Goal: Task Accomplishment & Management: Manage account settings

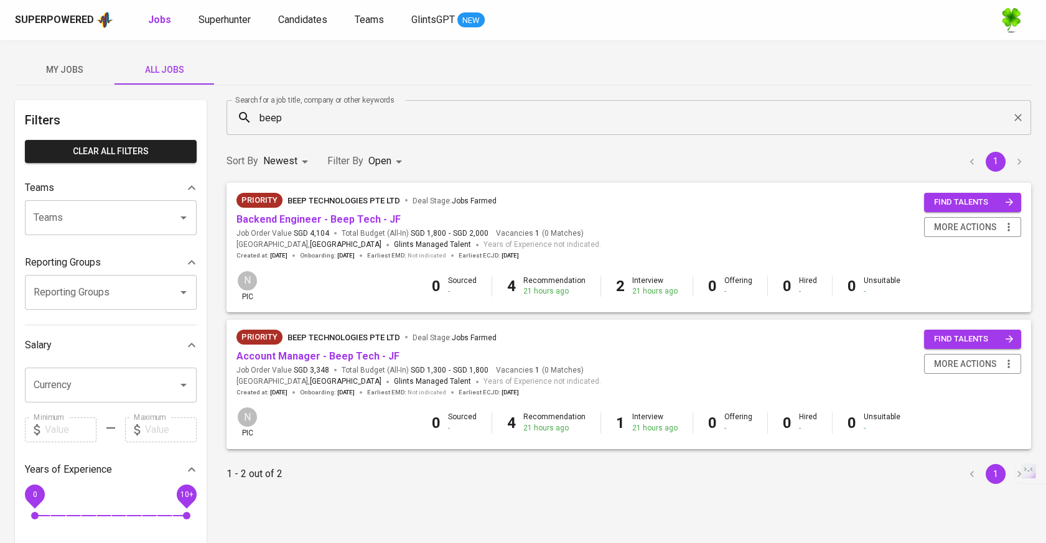
click at [296, 117] on input "beep" at bounding box center [632, 118] width 750 height 24
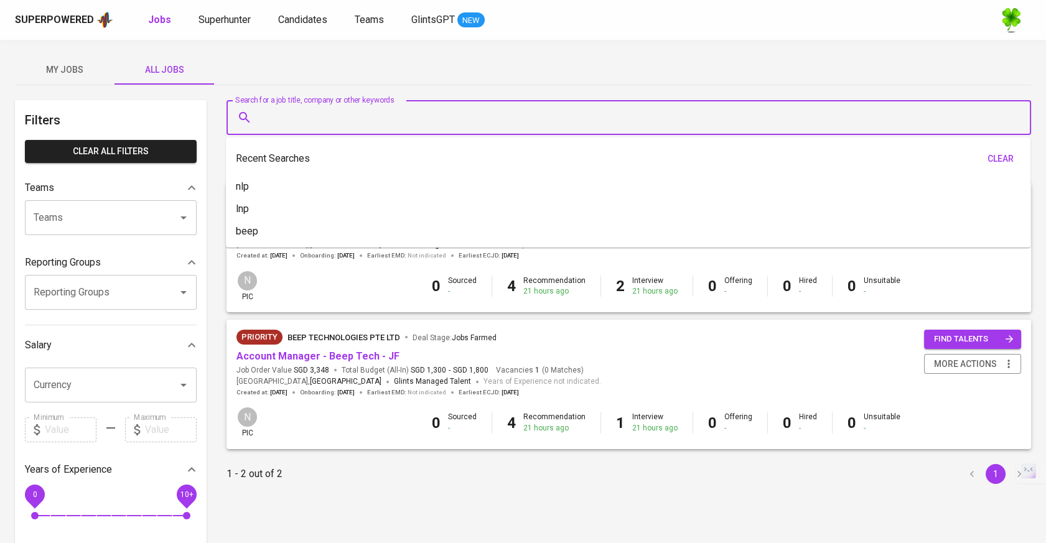
type input "a"
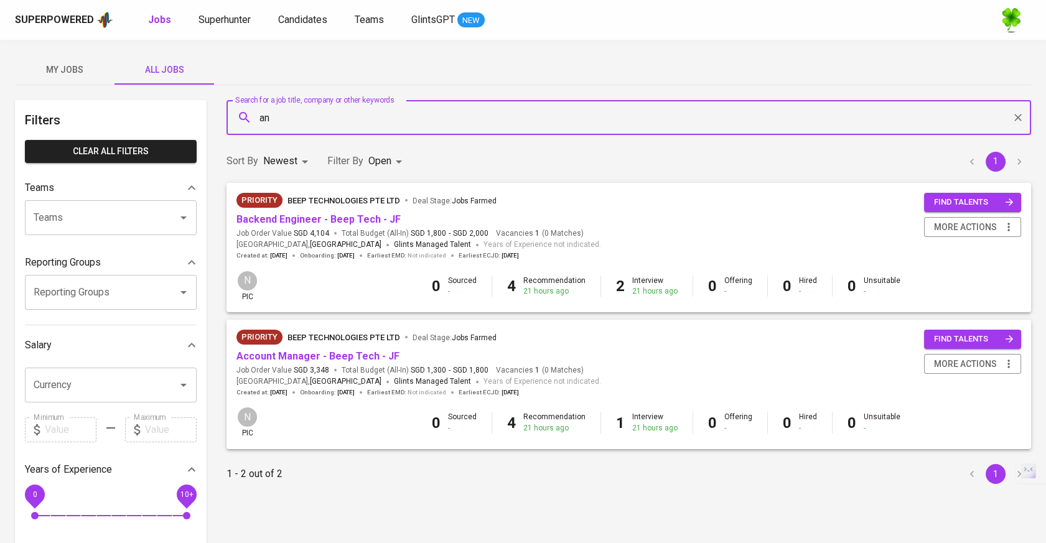
type input "a"
type input "mess"
type input "pro"
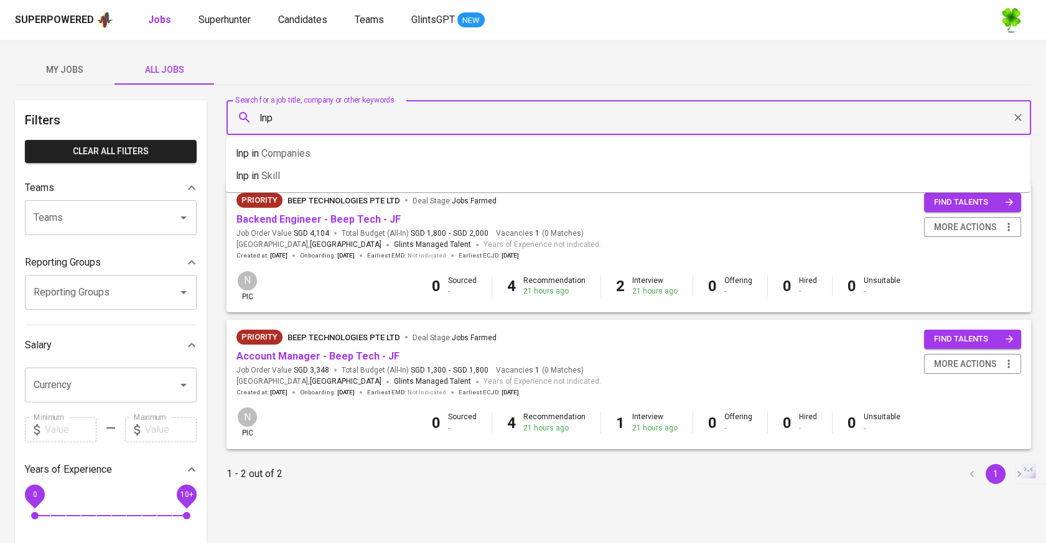
type input "lnp"
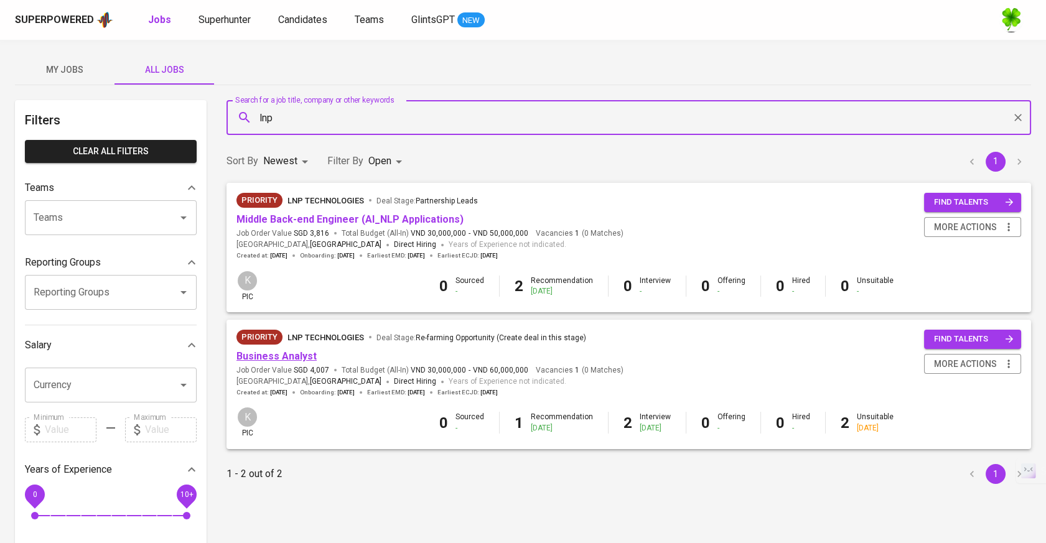
click at [277, 360] on link "Business Analyst" at bounding box center [276, 356] width 80 height 12
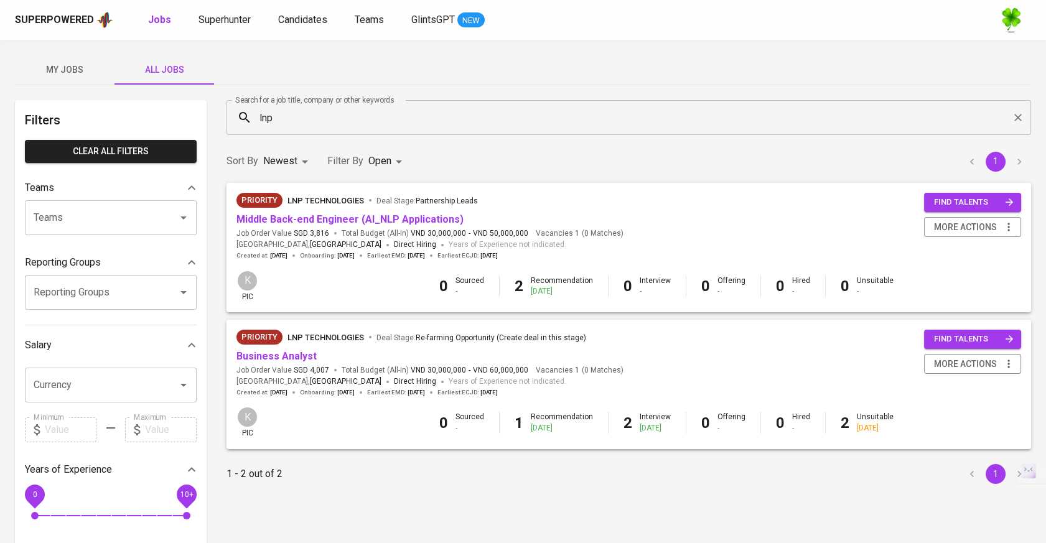
click at [334, 208] on div "Priority LNP Technologies Deal Stage : Partnership Leads" at bounding box center [429, 203] width 387 height 20
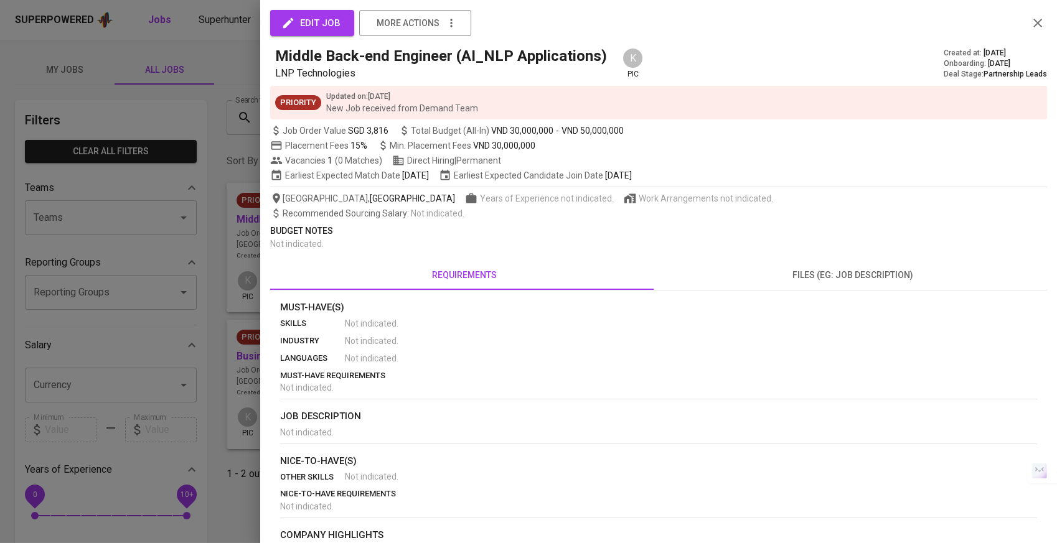
click at [243, 261] on div at bounding box center [528, 271] width 1057 height 543
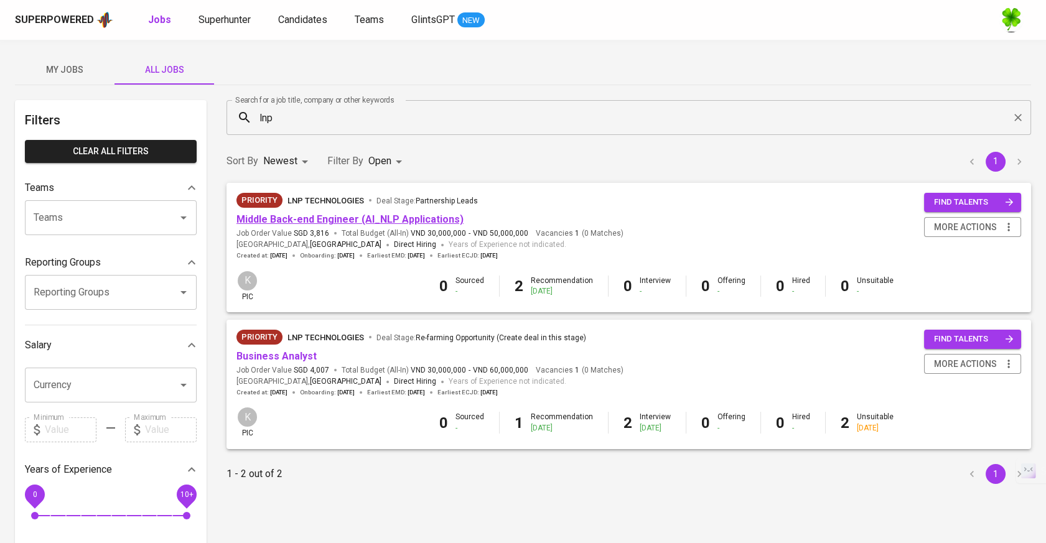
click at [342, 224] on link "Middle Back-end Engineer (AI_NLP Applications)" at bounding box center [349, 219] width 227 height 12
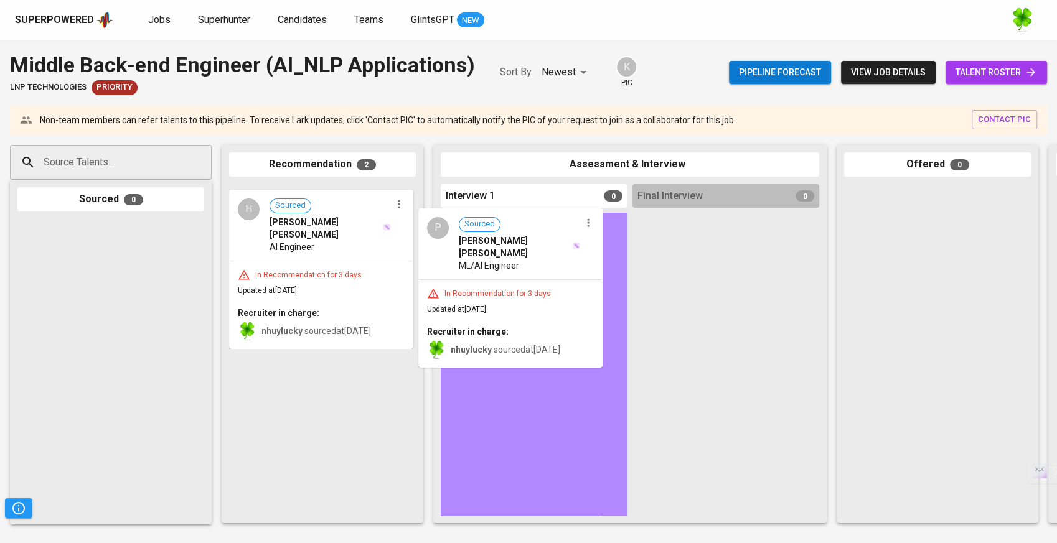
drag, startPoint x: 410, startPoint y: 251, endPoint x: 547, endPoint y: 276, distance: 139.7
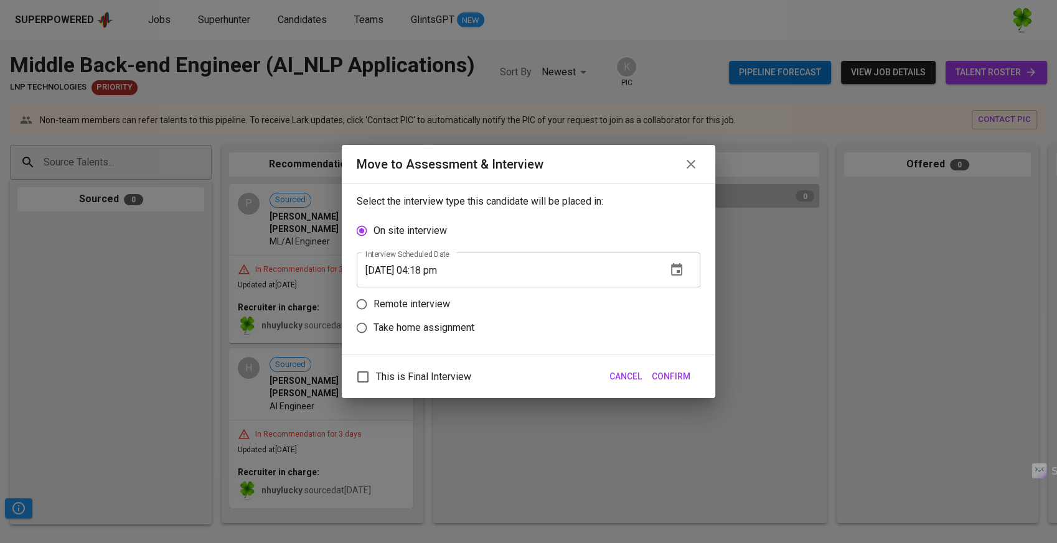
click at [455, 306] on label "Remote interview" at bounding box center [520, 305] width 340 height 24
click at [373, 306] on input "Remote interview" at bounding box center [362, 305] width 24 height 24
radio input "true"
click at [689, 375] on span "Confirm" at bounding box center [671, 377] width 39 height 16
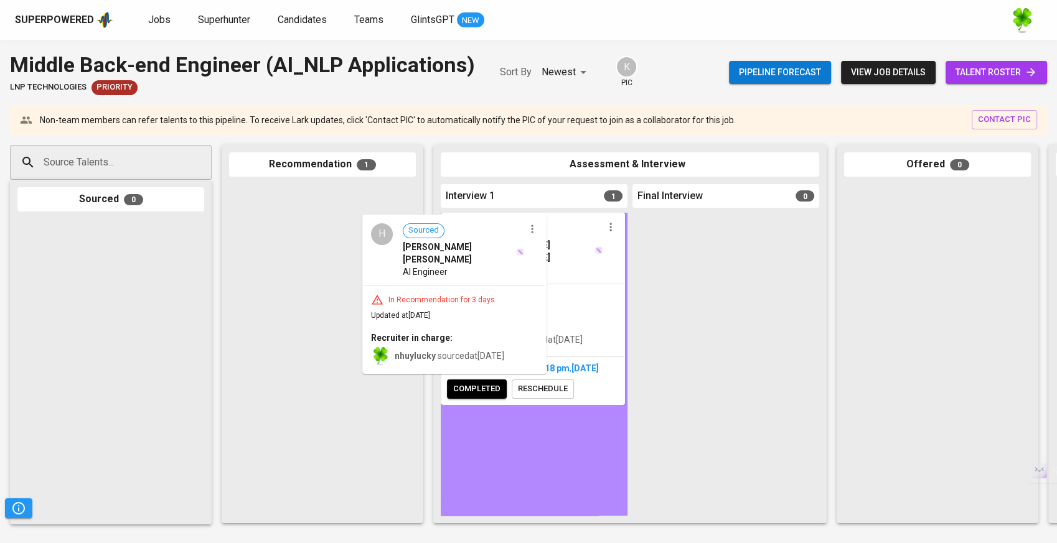
drag, startPoint x: 370, startPoint y: 285, endPoint x: 525, endPoint y: 319, distance: 158.7
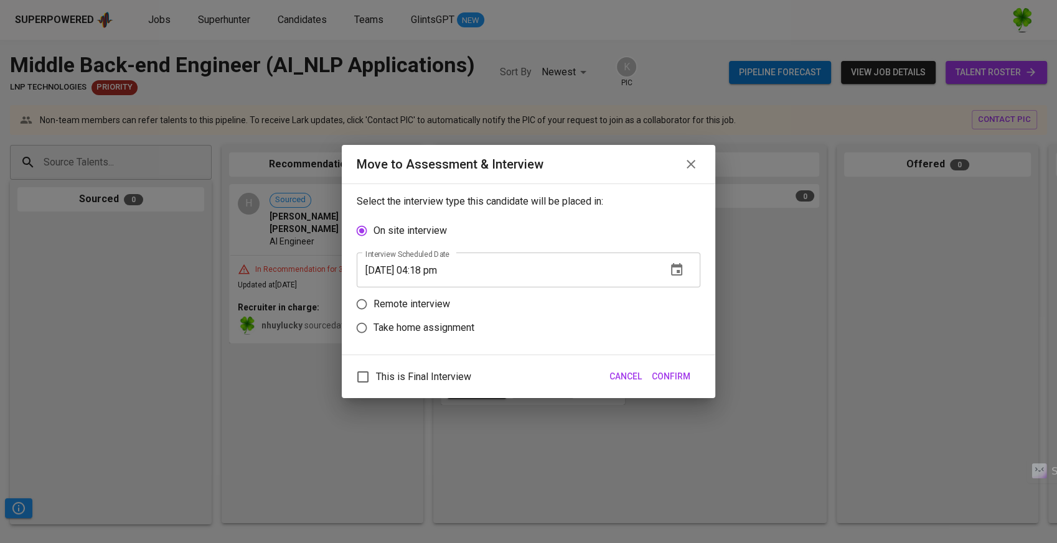
click at [436, 305] on p "Remote interview" at bounding box center [411, 304] width 77 height 15
click at [373, 305] on input "Remote interview" at bounding box center [362, 305] width 24 height 24
radio input "true"
click at [680, 381] on span "Confirm" at bounding box center [671, 377] width 39 height 16
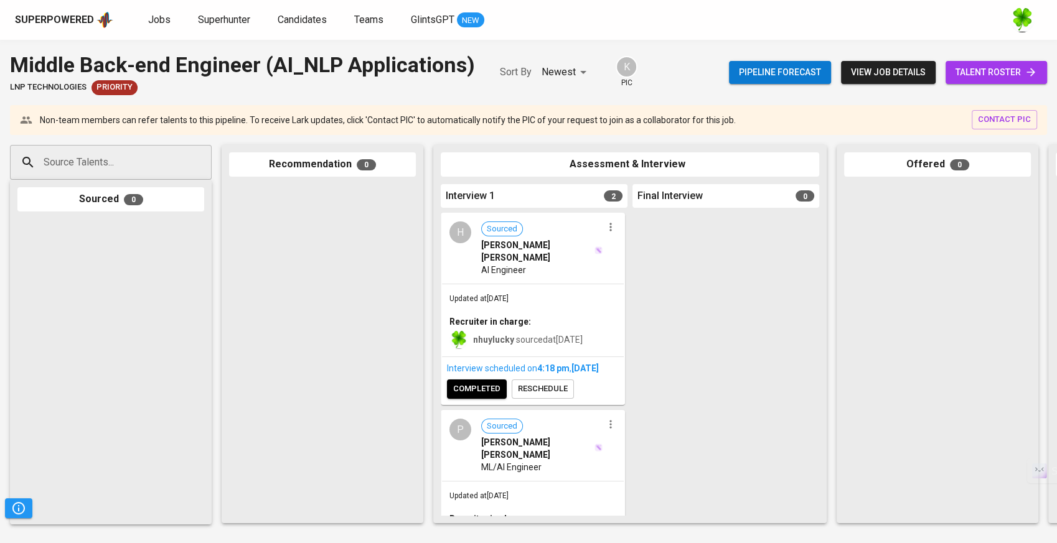
click at [156, 164] on input "Source Talents..." at bounding box center [105, 163] width 131 height 24
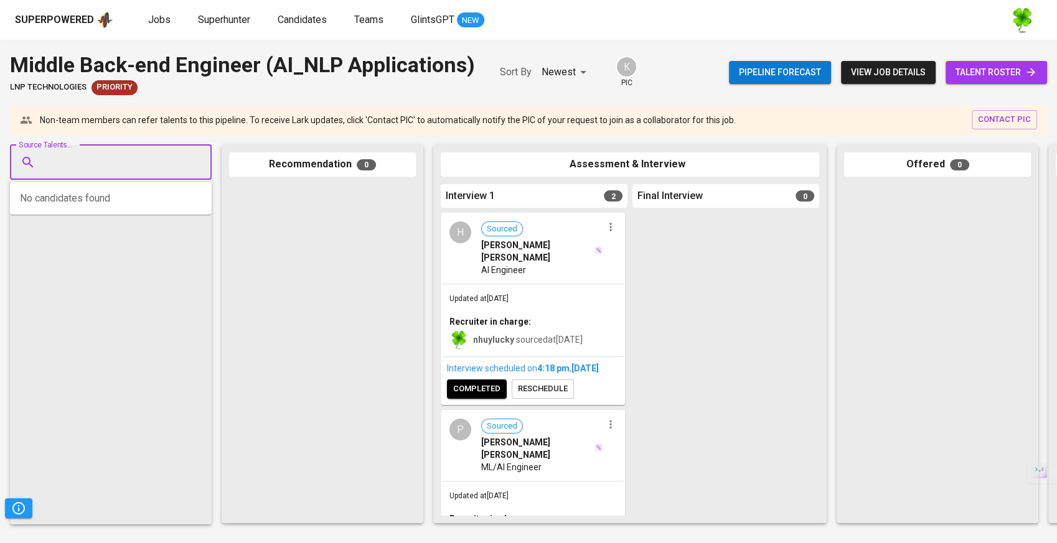
paste input "[EMAIL_ADDRESS][DOMAIN_NAME]"
type input "[EMAIL_ADDRESS][DOMAIN_NAME]"
click at [104, 207] on span "AI Research Intern" at bounding box center [84, 210] width 64 height 12
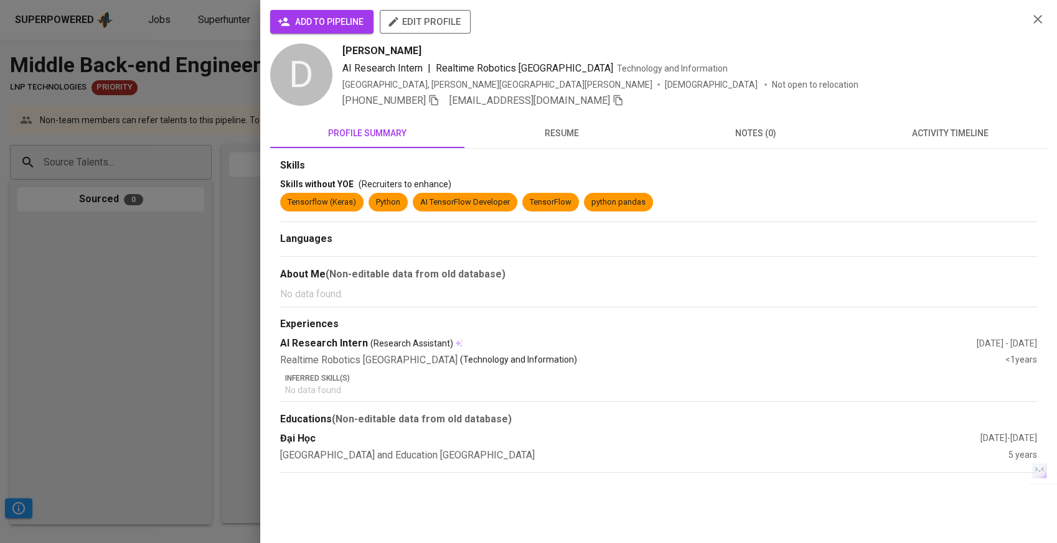
click at [454, 19] on span "edit profile" at bounding box center [425, 22] width 71 height 16
click at [182, 222] on div at bounding box center [528, 271] width 1057 height 543
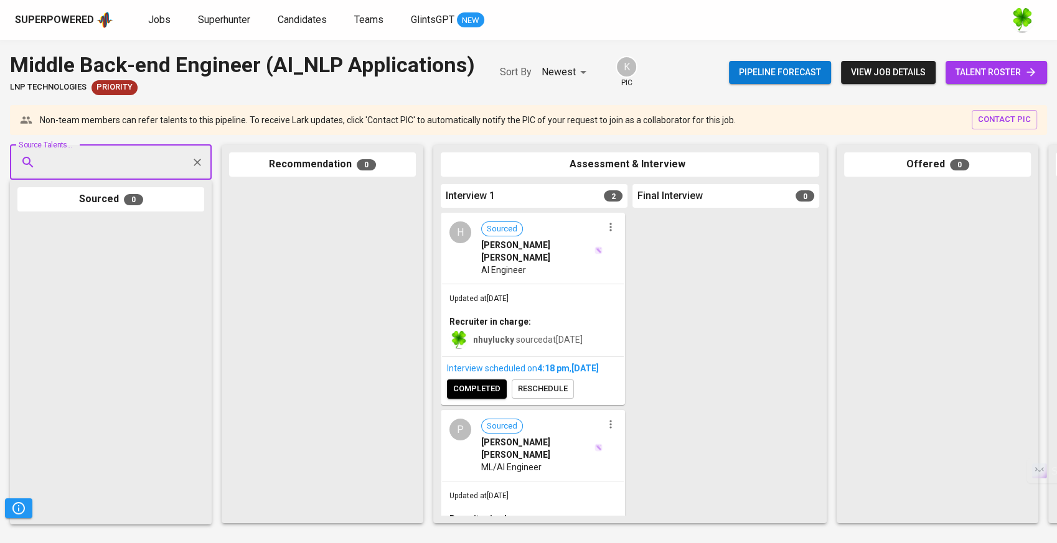
click at [134, 162] on input "Source Talents..." at bounding box center [105, 163] width 131 height 24
paste input "[EMAIL_ADDRESS][DOMAIN_NAME]"
type input "[EMAIL_ADDRESS][DOMAIN_NAME]"
click at [118, 210] on div "AI Research Intern" at bounding box center [110, 210] width 117 height 12
click at [122, 172] on input "Source Talents..." at bounding box center [105, 163] width 131 height 24
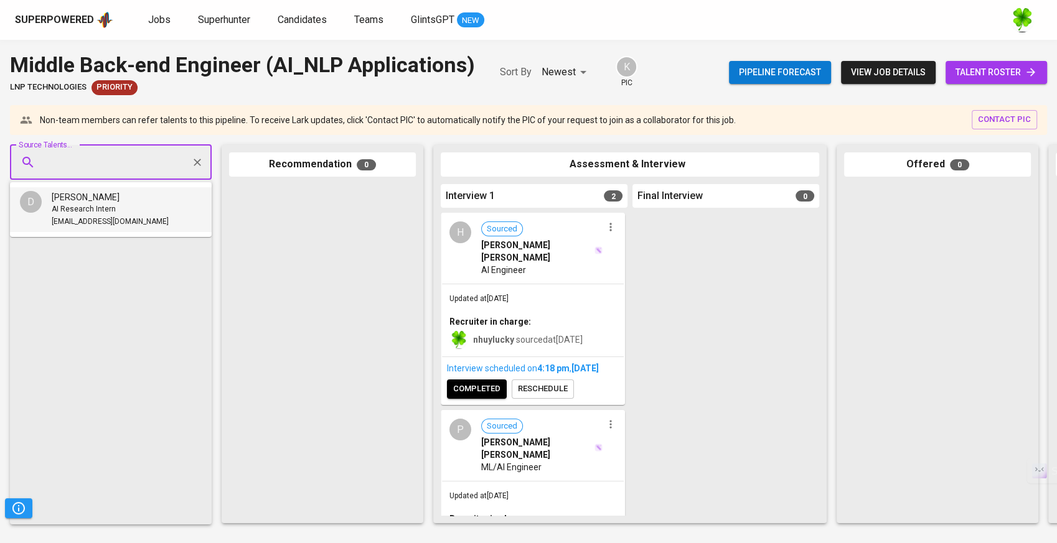
paste input "[EMAIL_ADDRESS][DOMAIN_NAME]"
type input "[EMAIL_ADDRESS][DOMAIN_NAME]"
click at [110, 212] on span "AI Research Intern" at bounding box center [84, 210] width 64 height 12
click at [138, 167] on input "Source Talents..." at bounding box center [105, 163] width 131 height 24
click at [129, 161] on input "Source Talents..." at bounding box center [105, 163] width 131 height 24
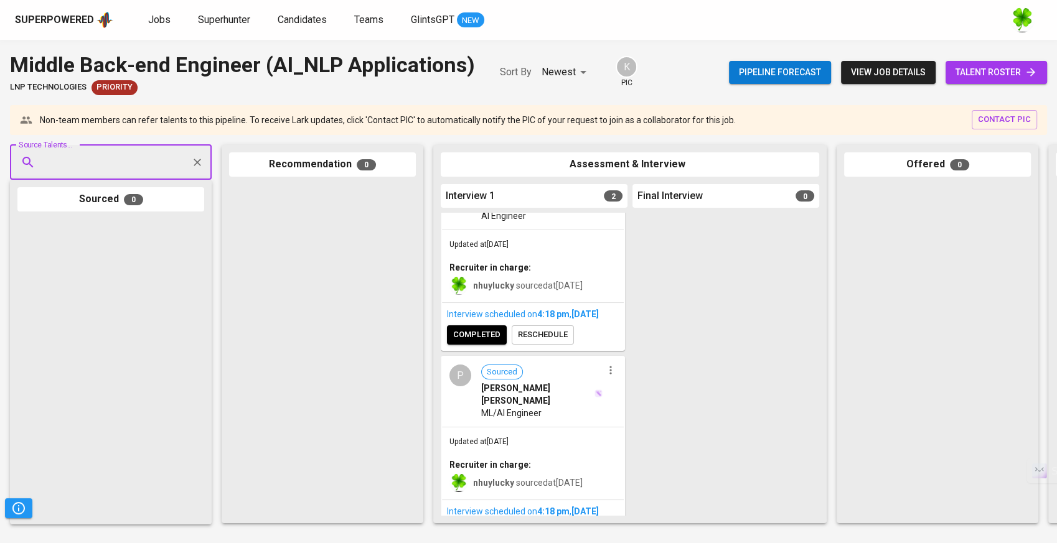
scroll to position [94, 0]
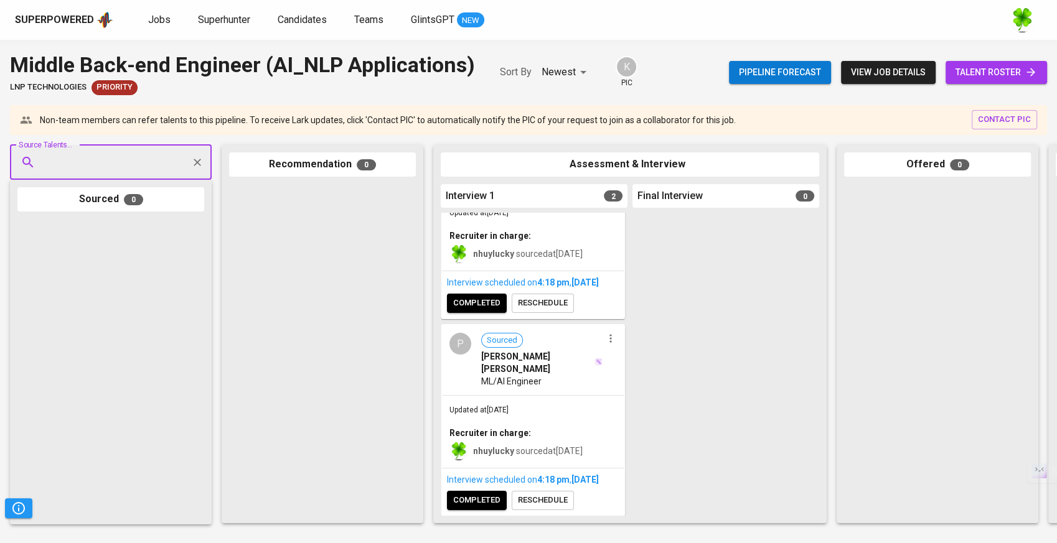
click at [108, 172] on input "Source Talents..." at bounding box center [105, 163] width 131 height 24
paste input "[EMAIL_ADDRESS][DOMAIN_NAME]"
type input "[EMAIL_ADDRESS][DOMAIN_NAME]"
click at [110, 212] on span "AI Research Intern" at bounding box center [84, 210] width 64 height 12
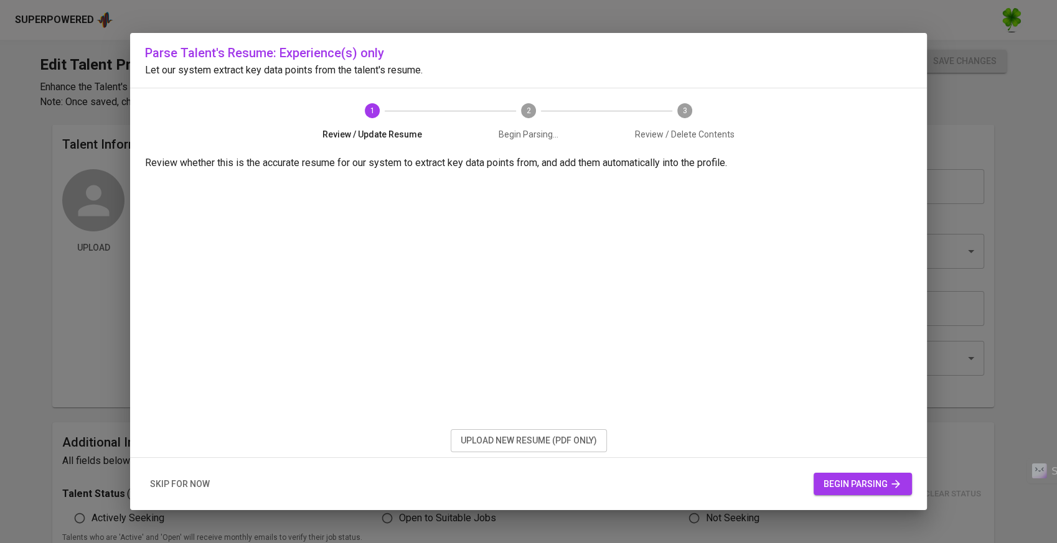
click at [565, 437] on span "upload new resume (pdf only)" at bounding box center [529, 441] width 136 height 16
click at [848, 479] on span "begin parsing" at bounding box center [862, 485] width 78 height 16
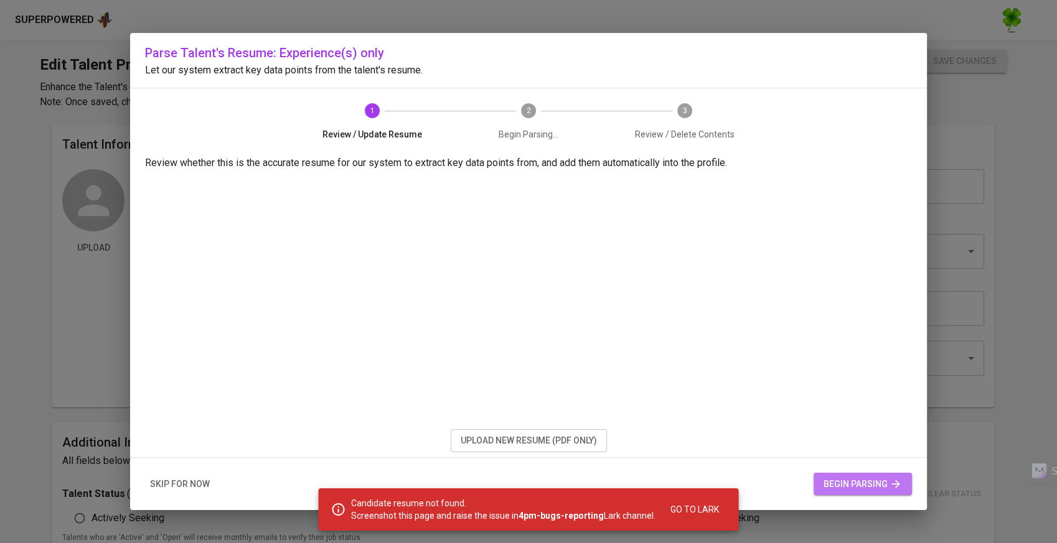
click at [882, 480] on span "begin parsing" at bounding box center [862, 485] width 78 height 16
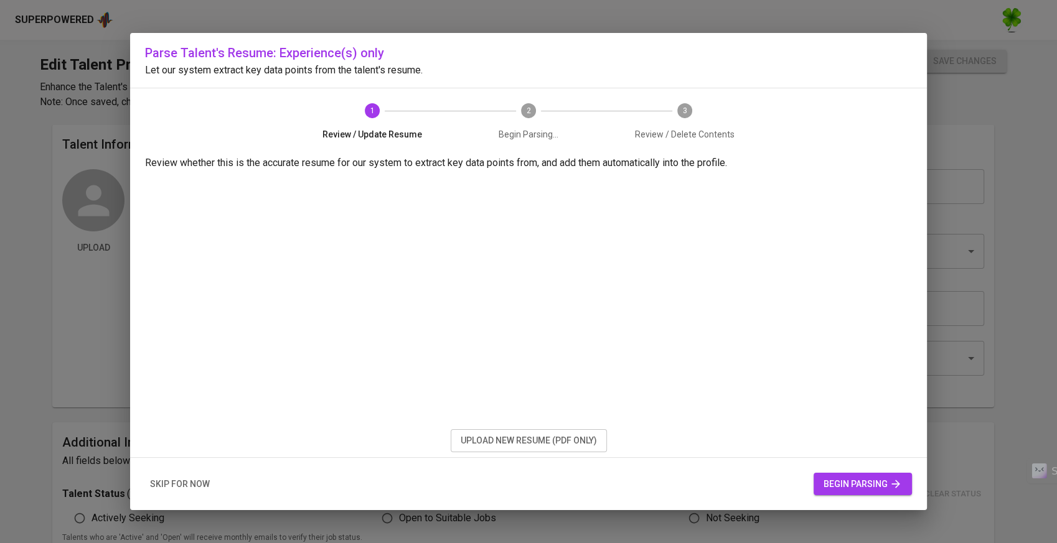
click at [816, 485] on div "skip for now begin parsing" at bounding box center [528, 484] width 797 height 53
click at [818, 486] on button "begin parsing" at bounding box center [862, 484] width 98 height 23
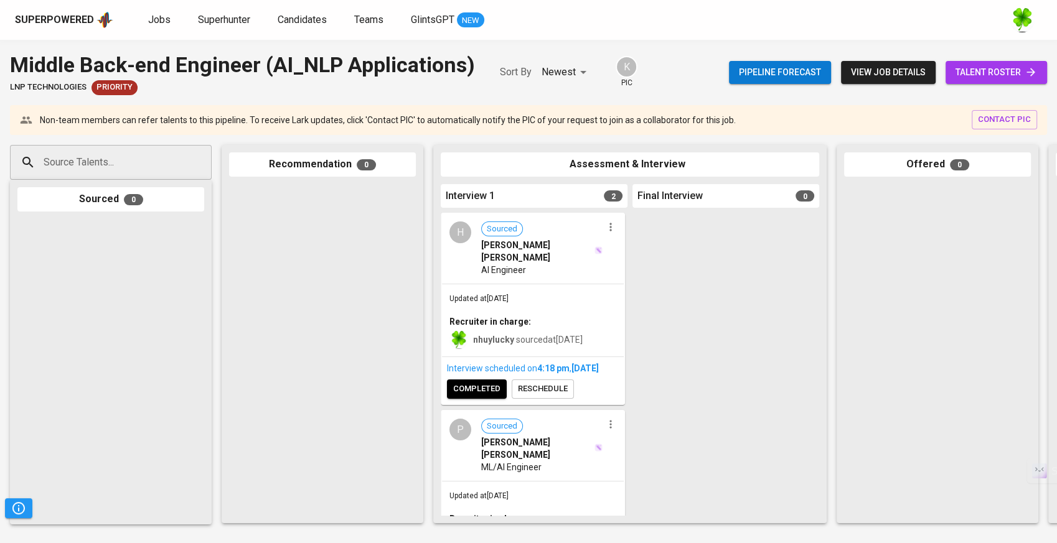
click at [138, 132] on div "Non-team members can refer talents to this pipeline. To receive Lark updates, c…" at bounding box center [528, 120] width 1037 height 30
click at [131, 162] on input "Source Talents..." at bounding box center [105, 163] width 131 height 24
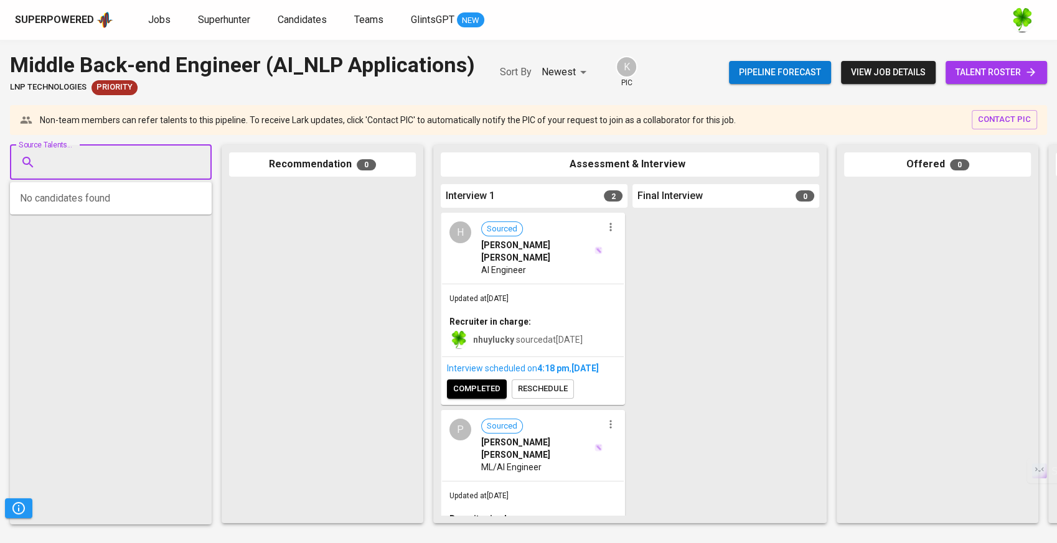
paste input "[EMAIL_ADDRESS][DOMAIN_NAME]"
type input "[EMAIL_ADDRESS][DOMAIN_NAME]"
click at [99, 212] on span "AI Research Intern" at bounding box center [84, 210] width 64 height 12
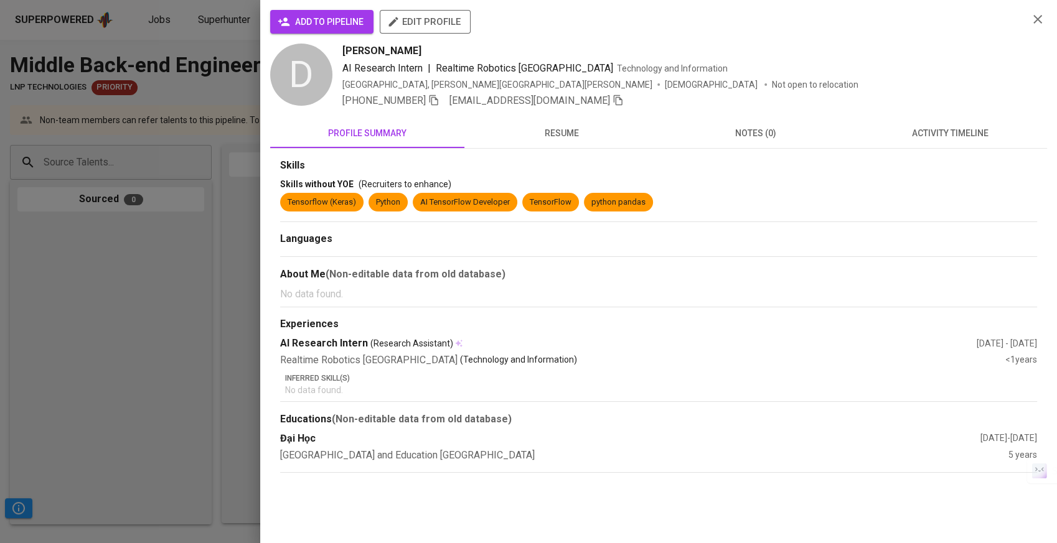
click at [347, 25] on span "add to pipeline" at bounding box center [321, 22] width 83 height 16
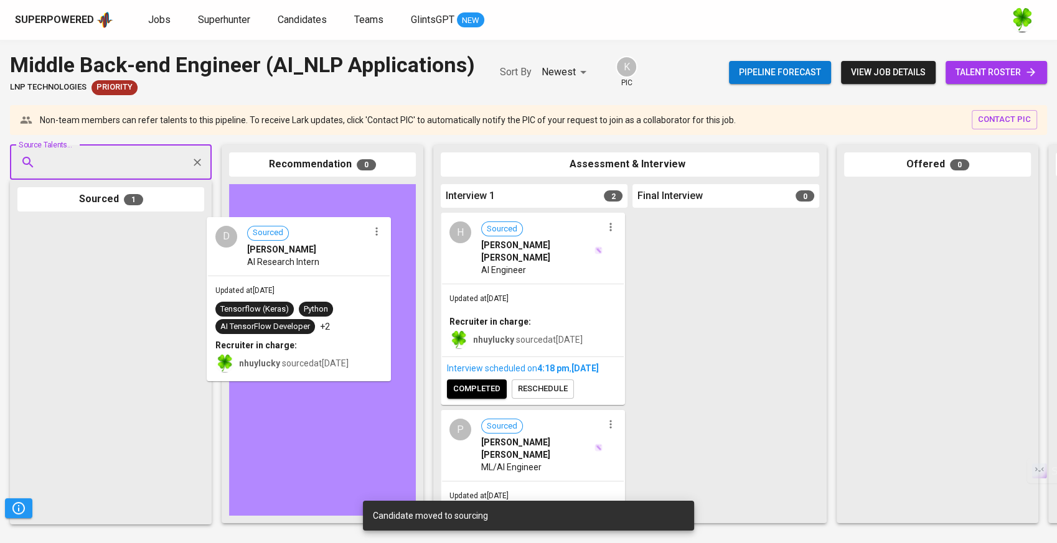
drag, startPoint x: 147, startPoint y: 271, endPoint x: 344, endPoint y: 269, distance: 196.7
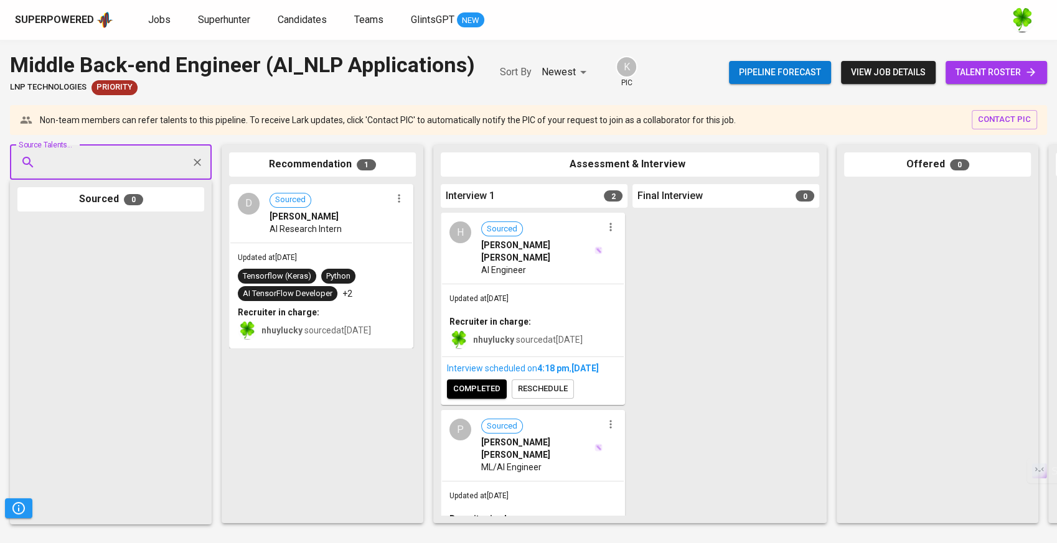
click at [294, 234] on span "AI Research Intern" at bounding box center [305, 229] width 72 height 12
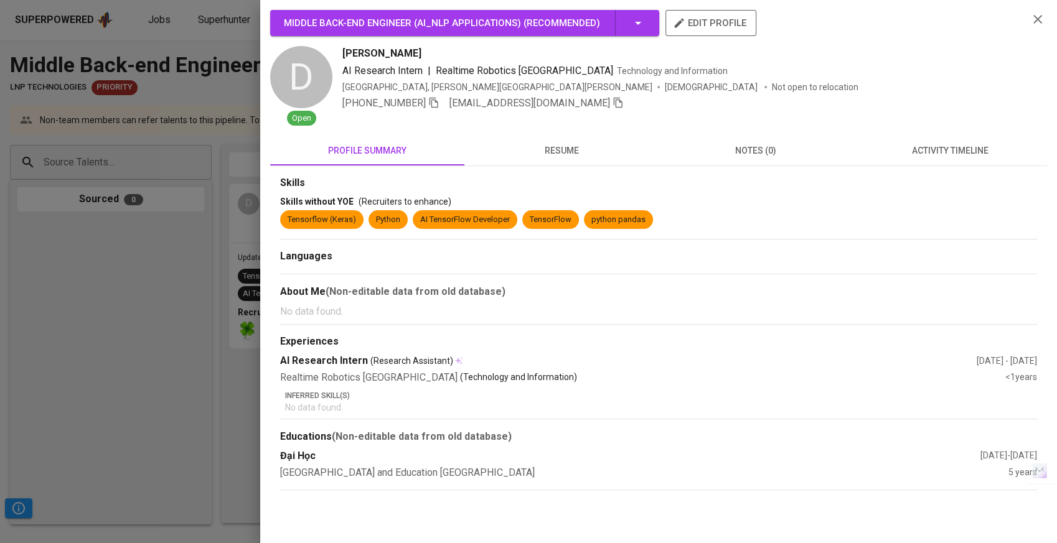
click at [579, 141] on button "resume" at bounding box center [561, 151] width 194 height 30
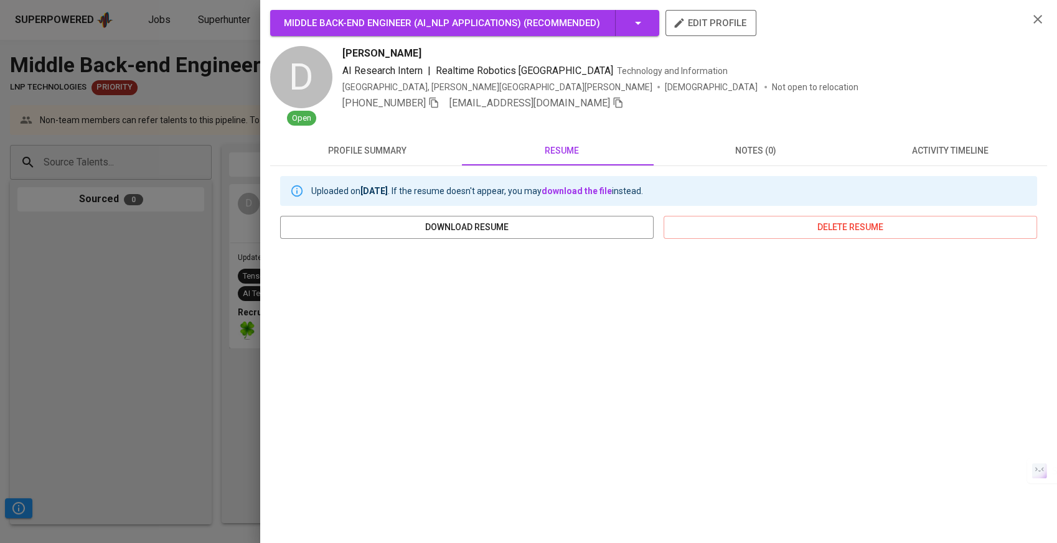
click at [164, 223] on div at bounding box center [528, 271] width 1057 height 543
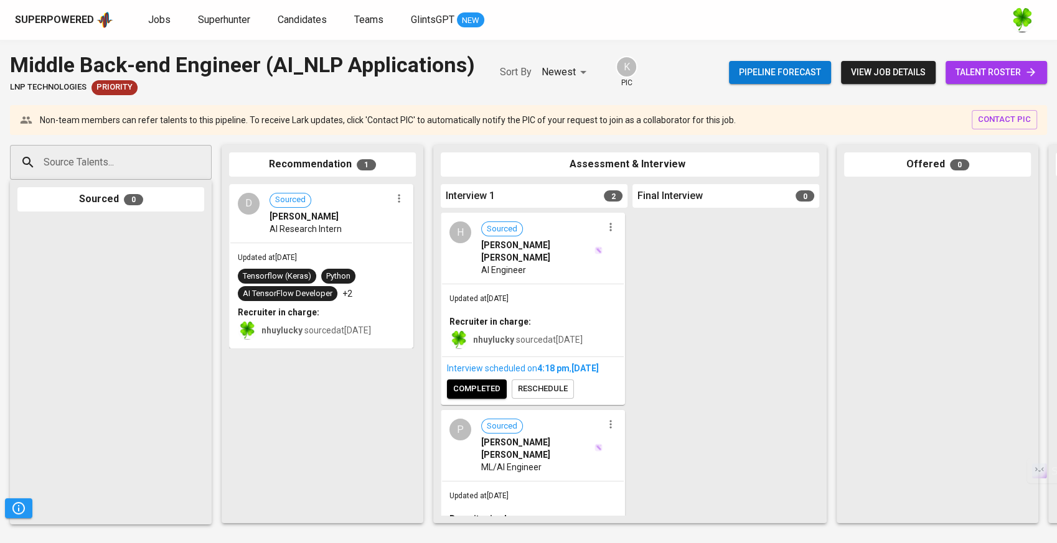
click at [318, 232] on span "AI Research Intern" at bounding box center [305, 229] width 72 height 12
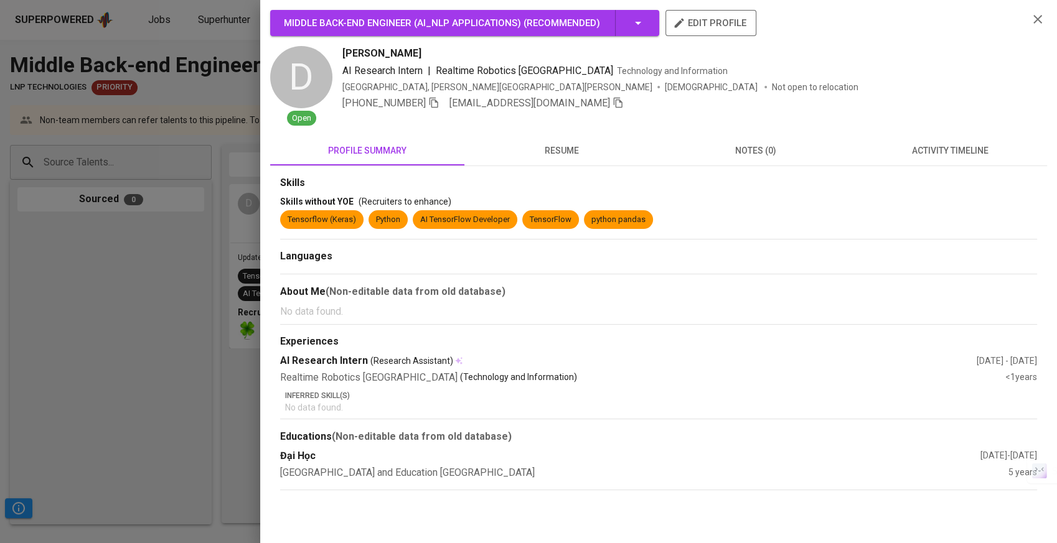
click at [548, 154] on span "resume" at bounding box center [561, 151] width 179 height 16
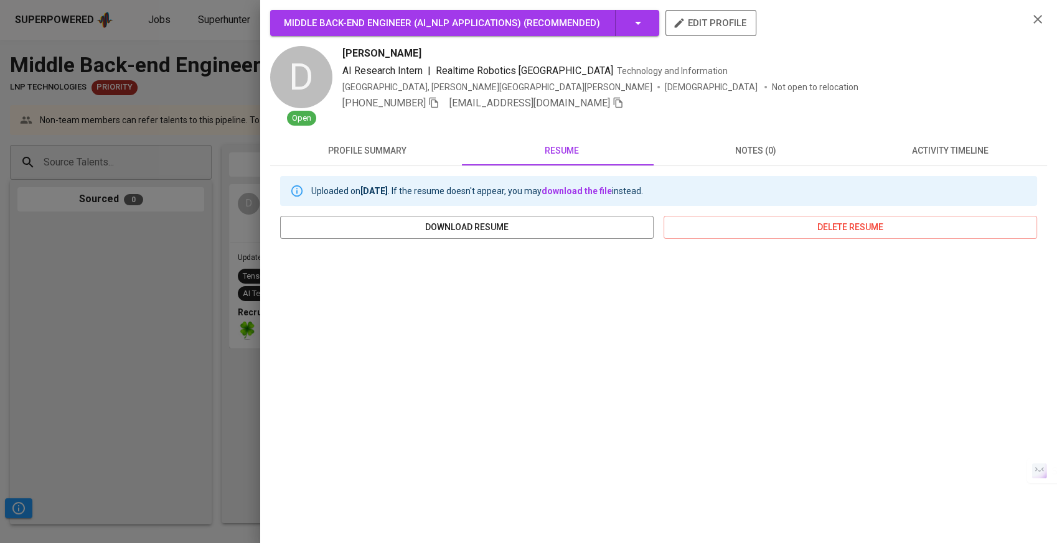
click at [116, 266] on div at bounding box center [528, 271] width 1057 height 543
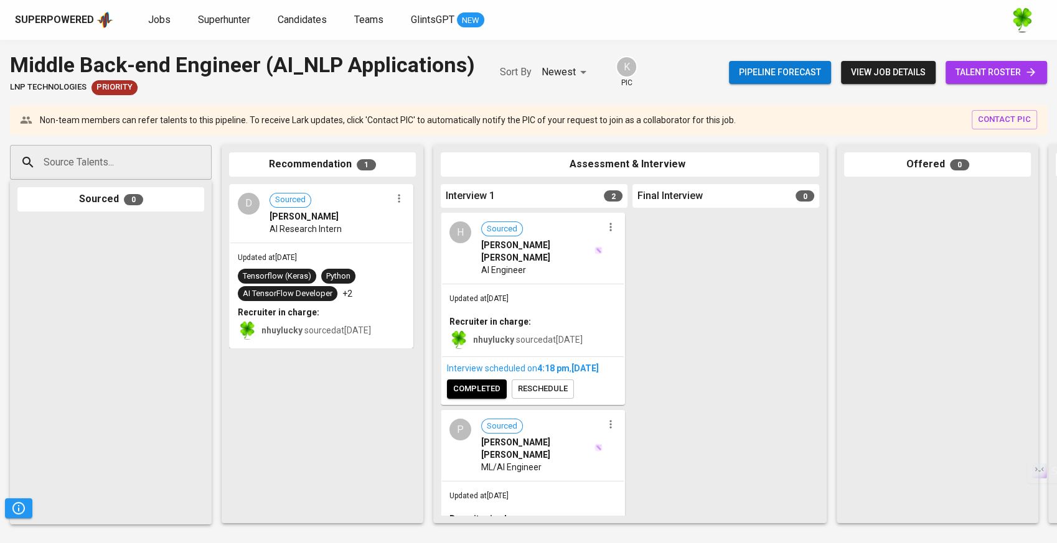
click at [111, 19] on div "Superpowered Jobs Superhunter Candidates Teams GlintsGPT NEW" at bounding box center [508, 20] width 987 height 19
click at [98, 28] on img at bounding box center [104, 20] width 17 height 19
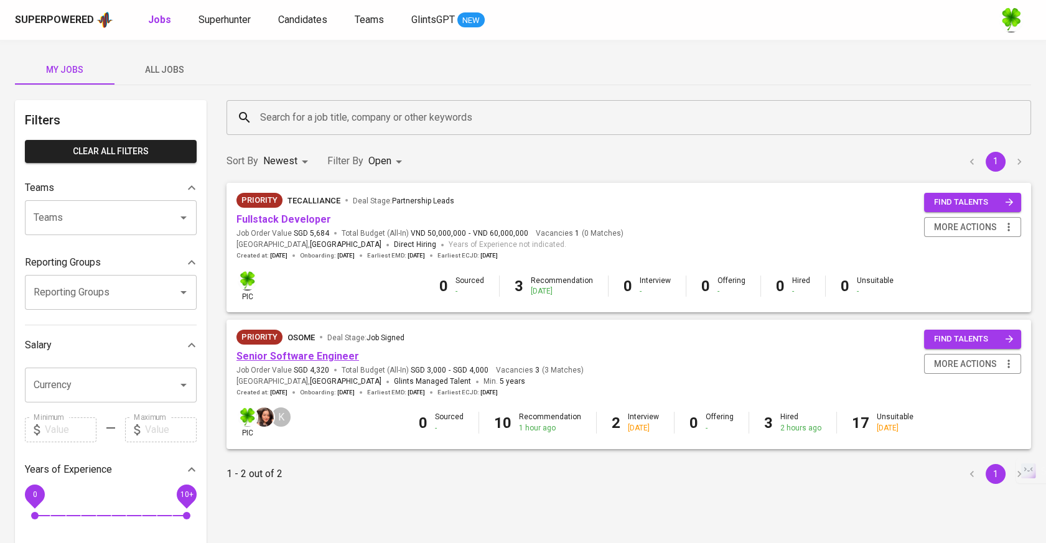
click at [319, 354] on link "Senior Software Engineer" at bounding box center [297, 356] width 123 height 12
